Goal: Find specific fact: Find specific fact

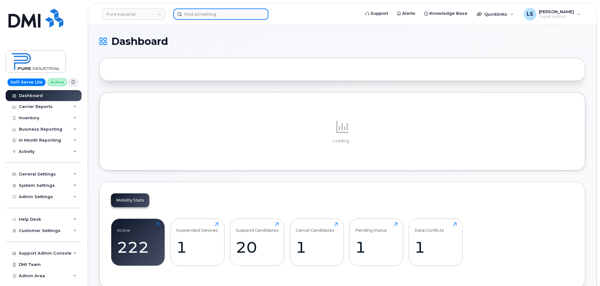
click at [193, 19] on input at bounding box center [220, 13] width 95 height 11
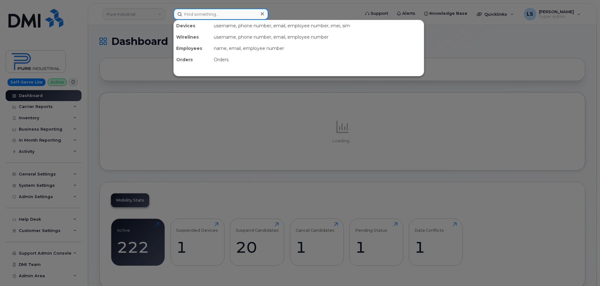
paste input "[PERSON_NAME]"
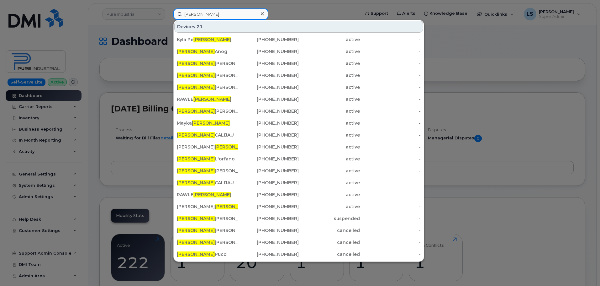
click at [205, 13] on input "[PERSON_NAME]" at bounding box center [220, 13] width 95 height 11
paste input "[PERSON_NAME]"
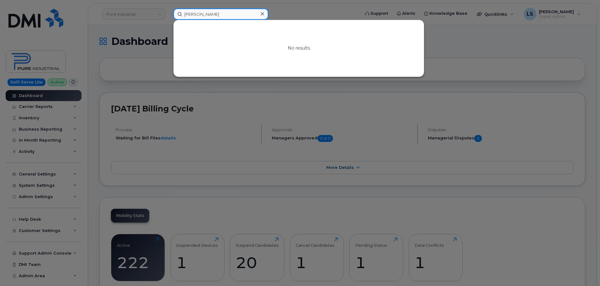
type input "[PERSON_NAME]"
click at [257, 140] on div at bounding box center [300, 143] width 600 height 286
